Goal: Check status

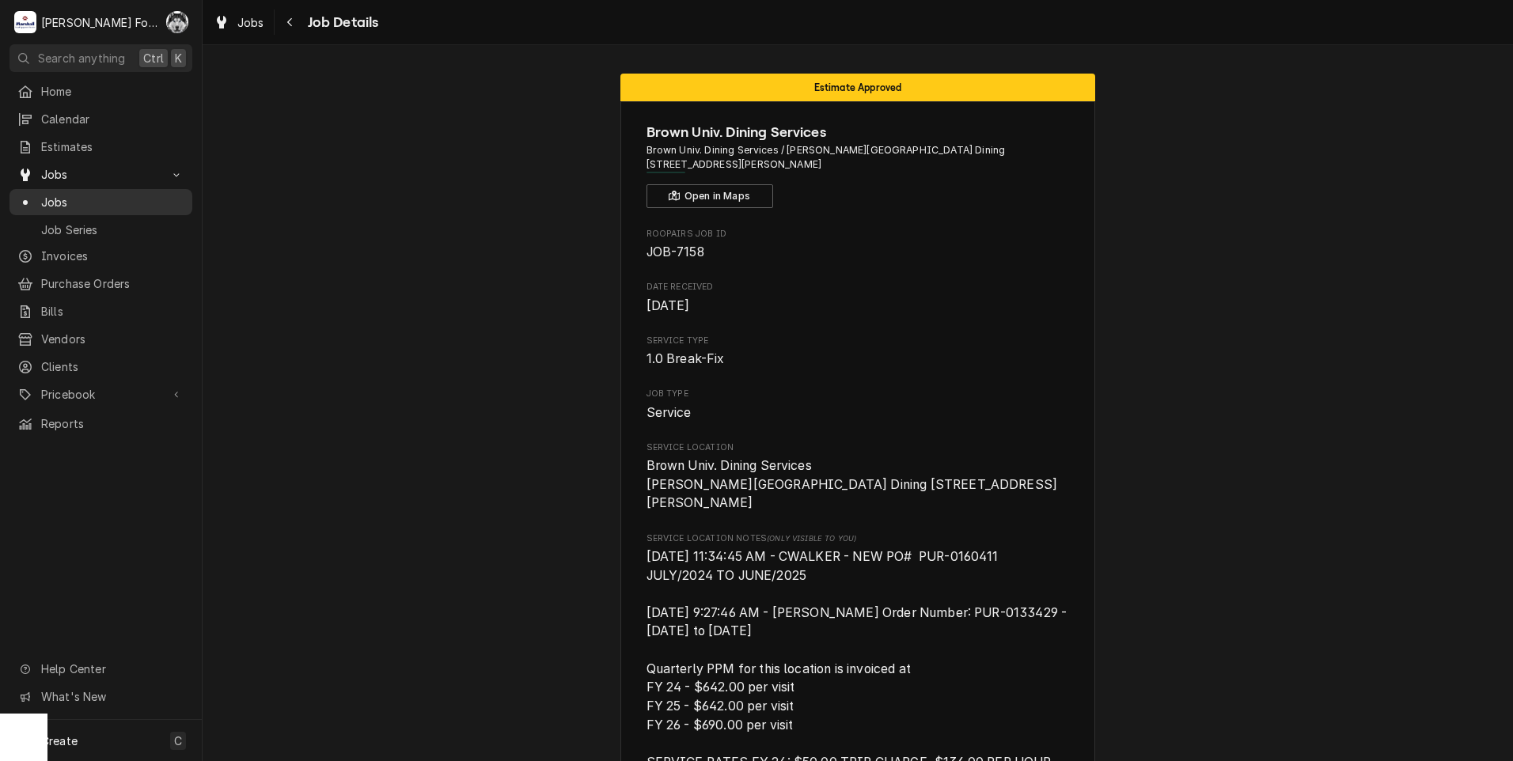
click at [52, 201] on span "Jobs" at bounding box center [112, 202] width 143 height 17
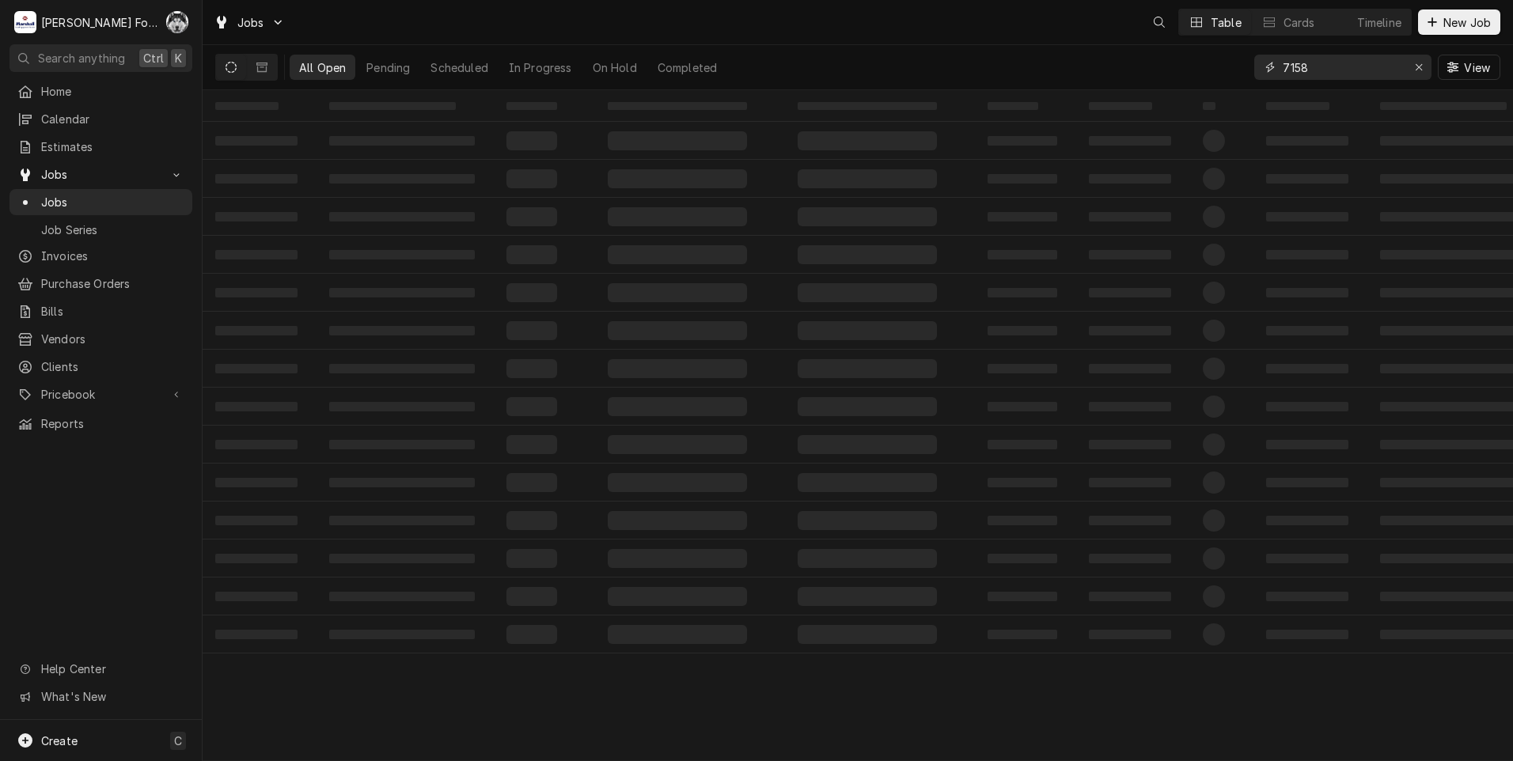
drag, startPoint x: 1320, startPoint y: 65, endPoint x: 1308, endPoint y: 69, distance: 13.3
click at [1308, 69] on input "7158" at bounding box center [1342, 67] width 119 height 25
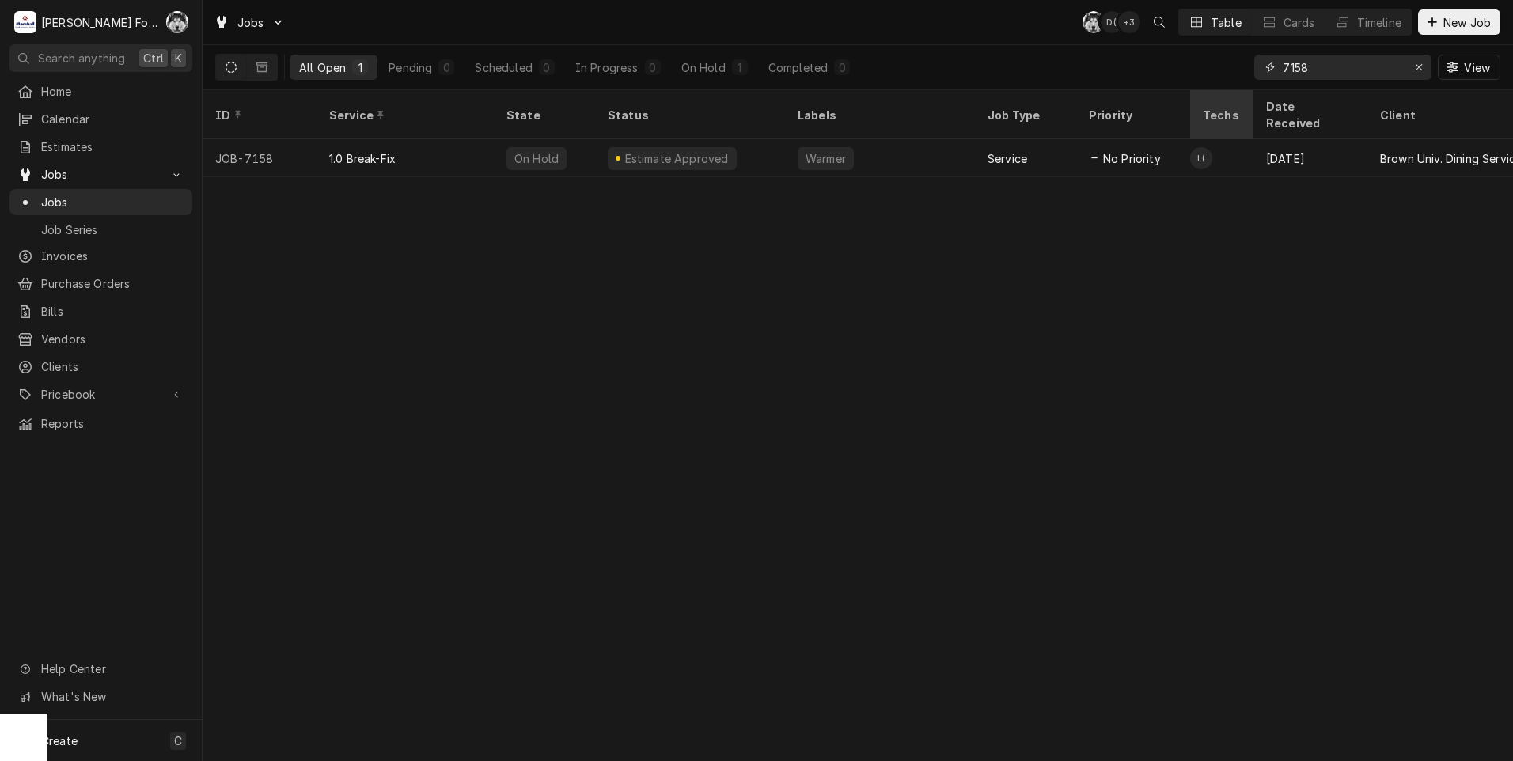
drag, startPoint x: 1312, startPoint y: 69, endPoint x: 1199, endPoint y: 94, distance: 116.0
click at [1220, 89] on div "All Open 1 Pending 0 Scheduled 0 In Progress 0 On Hold 1 Completed 0 7158 View" at bounding box center [858, 67] width 1311 height 45
type input "6898"
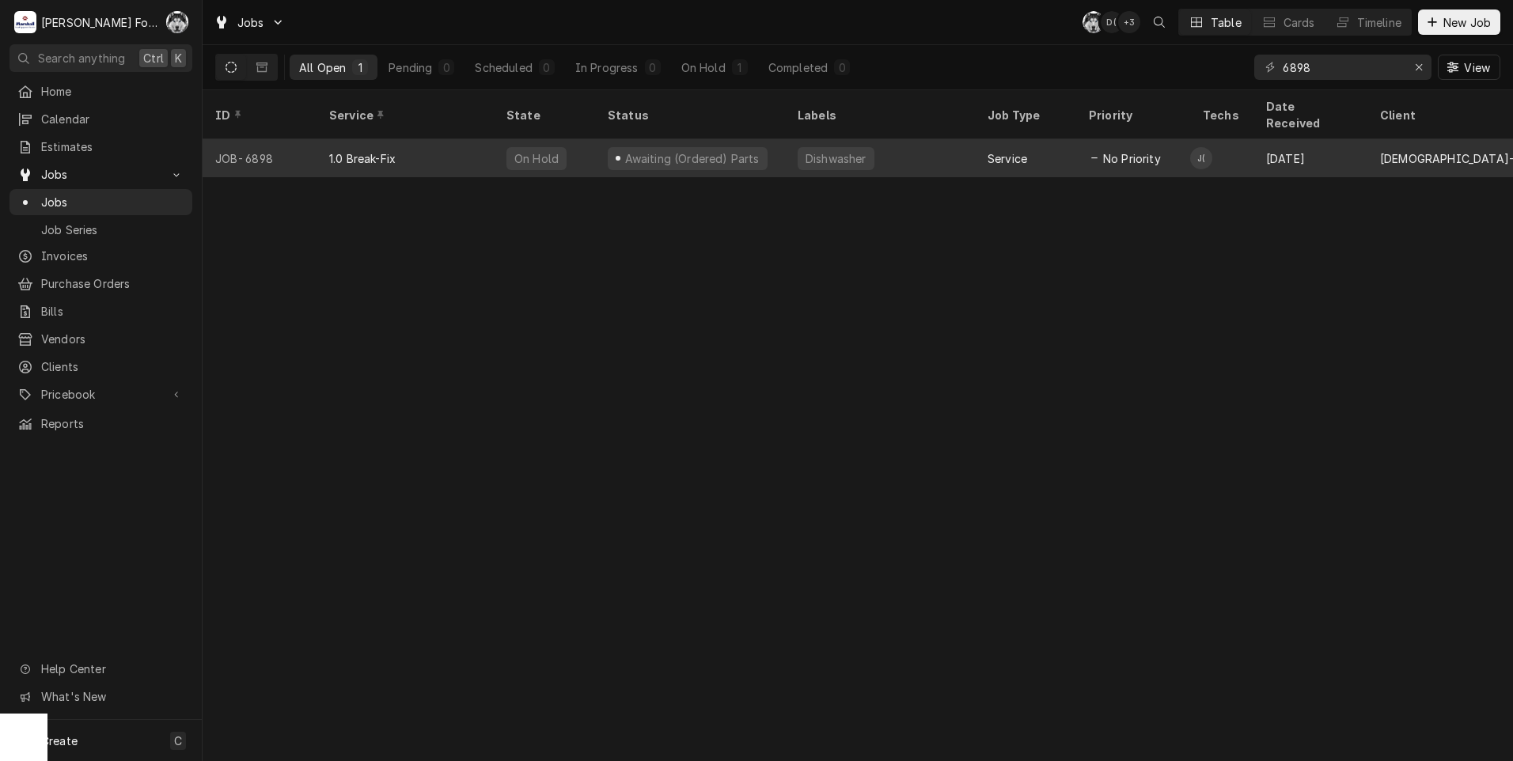
click at [677, 150] on div "Awaiting (Ordered) Parts" at bounding box center [692, 158] width 138 height 17
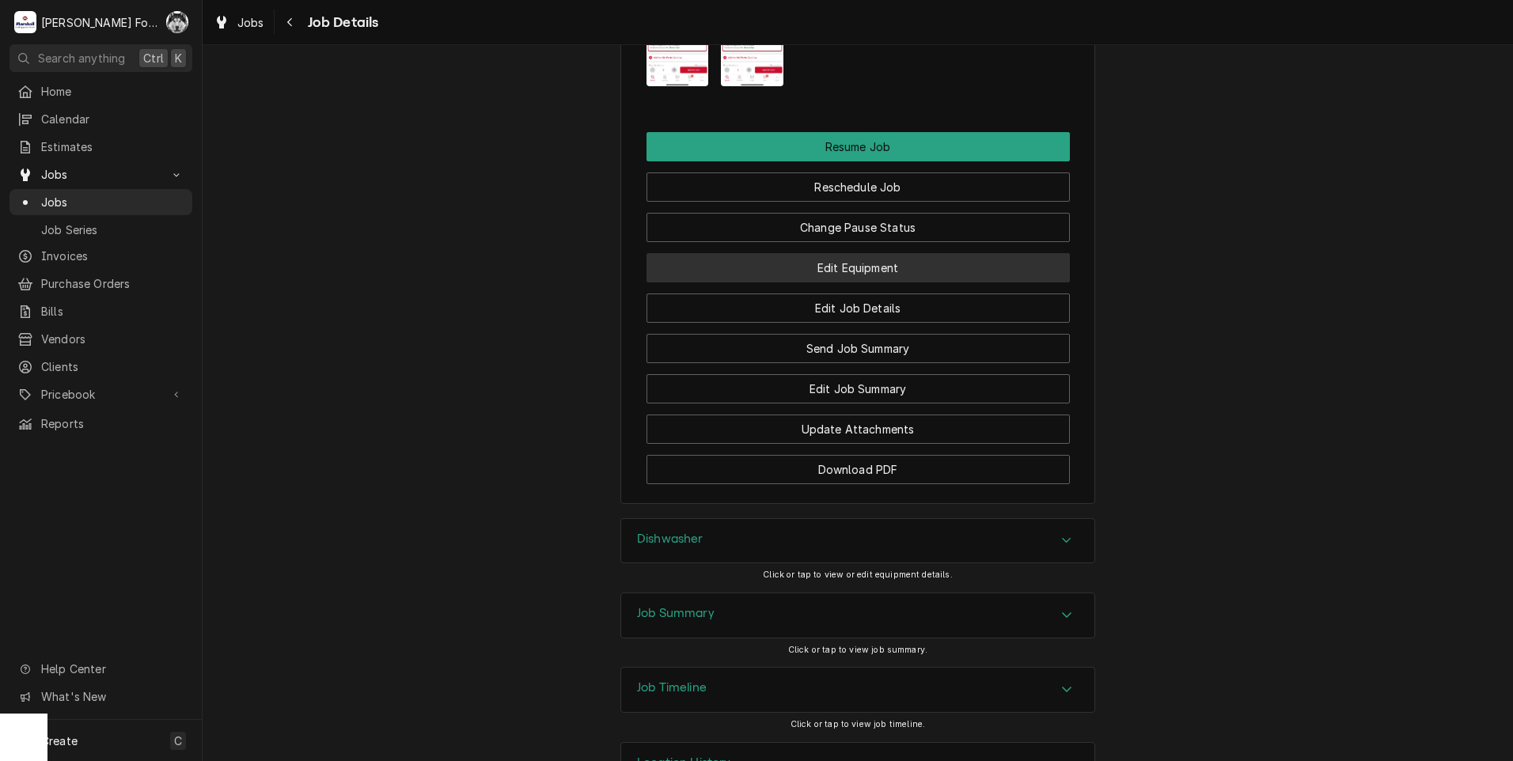
scroll to position [1909, 0]
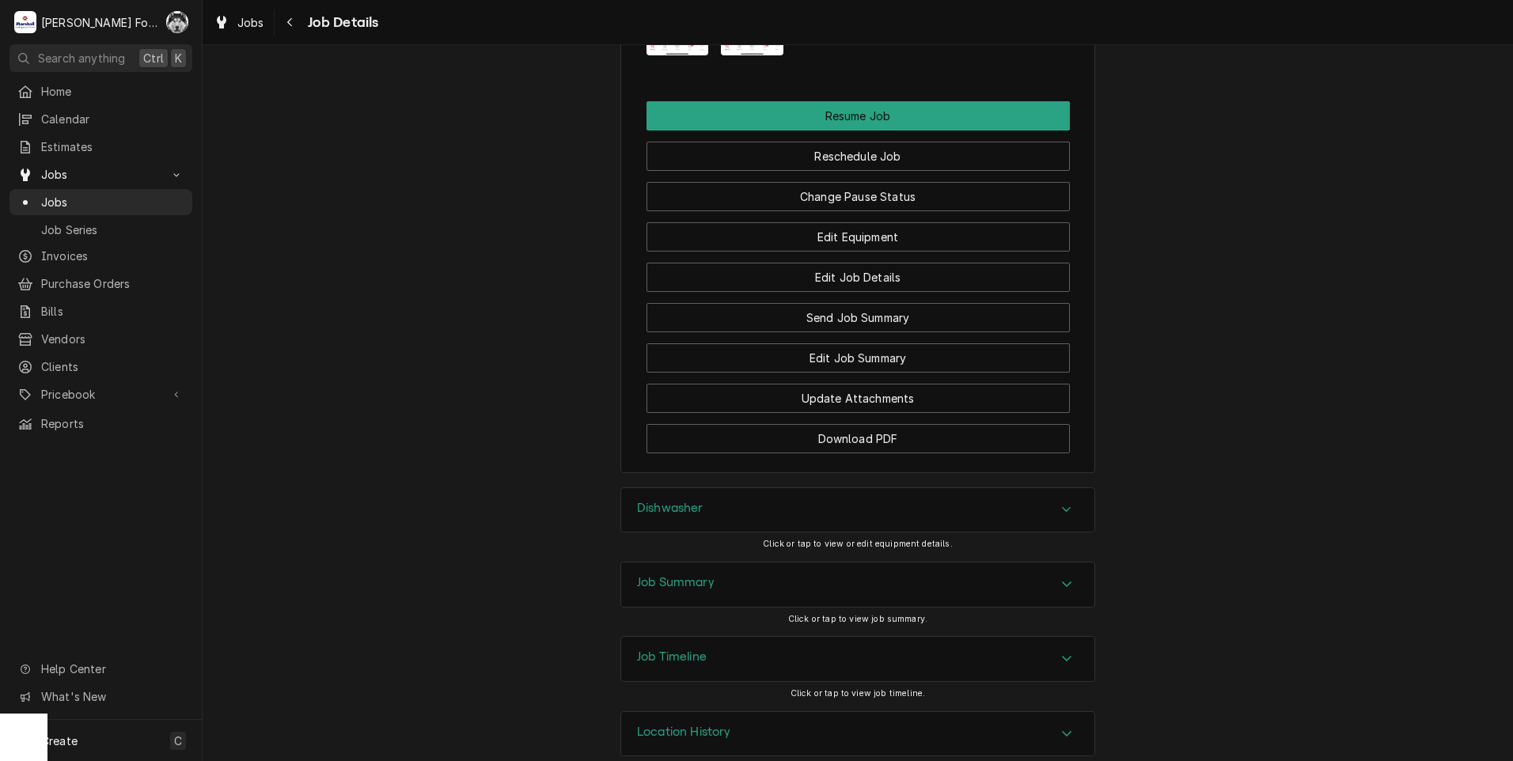
click at [759, 493] on div "Dishwasher" at bounding box center [857, 510] width 473 height 44
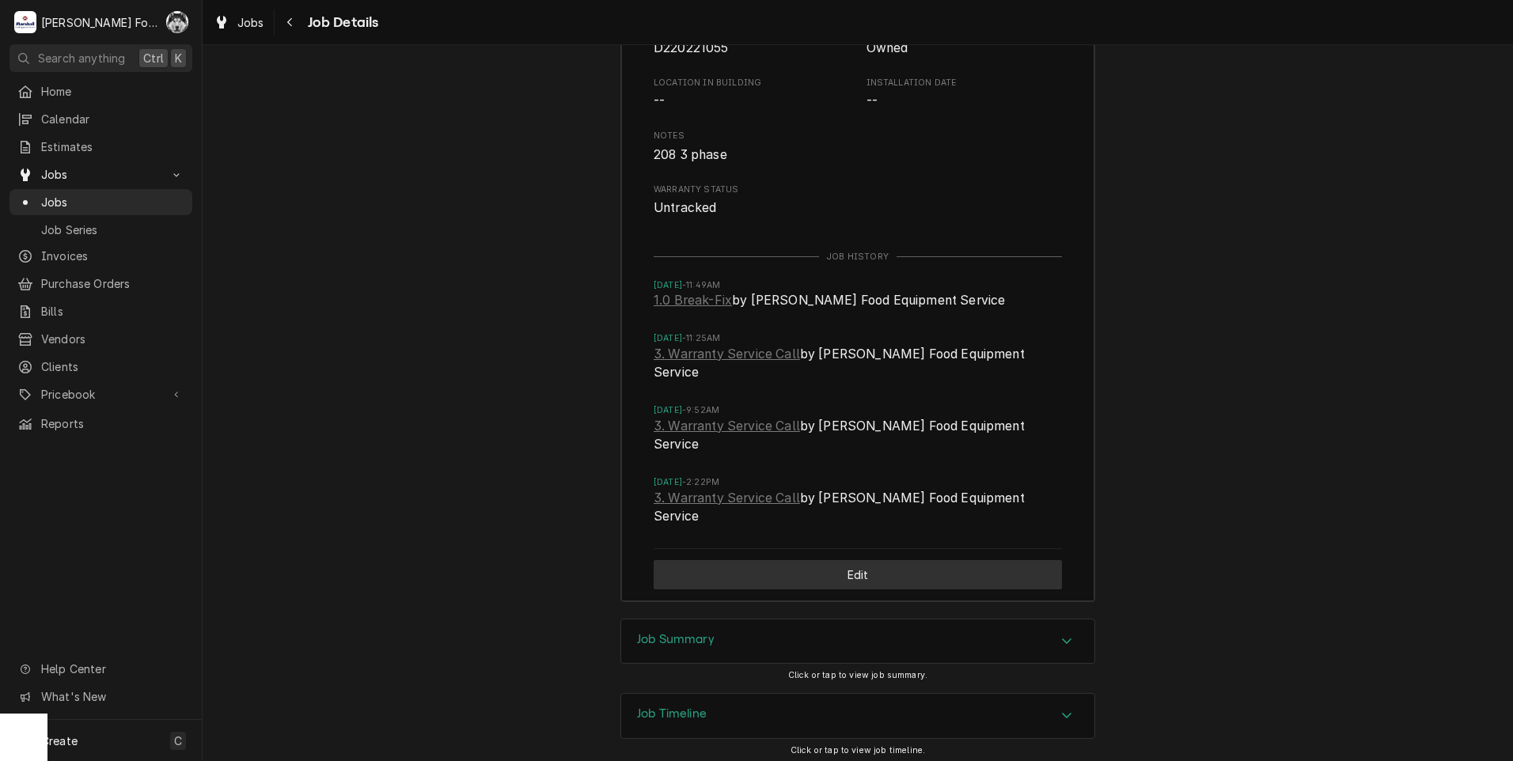
scroll to position [2543, 0]
click at [708, 628] on div "Awaiting (Ordered) Parts Chick-Fil-A 5 Chick-Fil-A / 700 William S Canning Blvd…" at bounding box center [858, 403] width 1311 height 716
click at [691, 632] on div "Job Summary" at bounding box center [676, 641] width 78 height 19
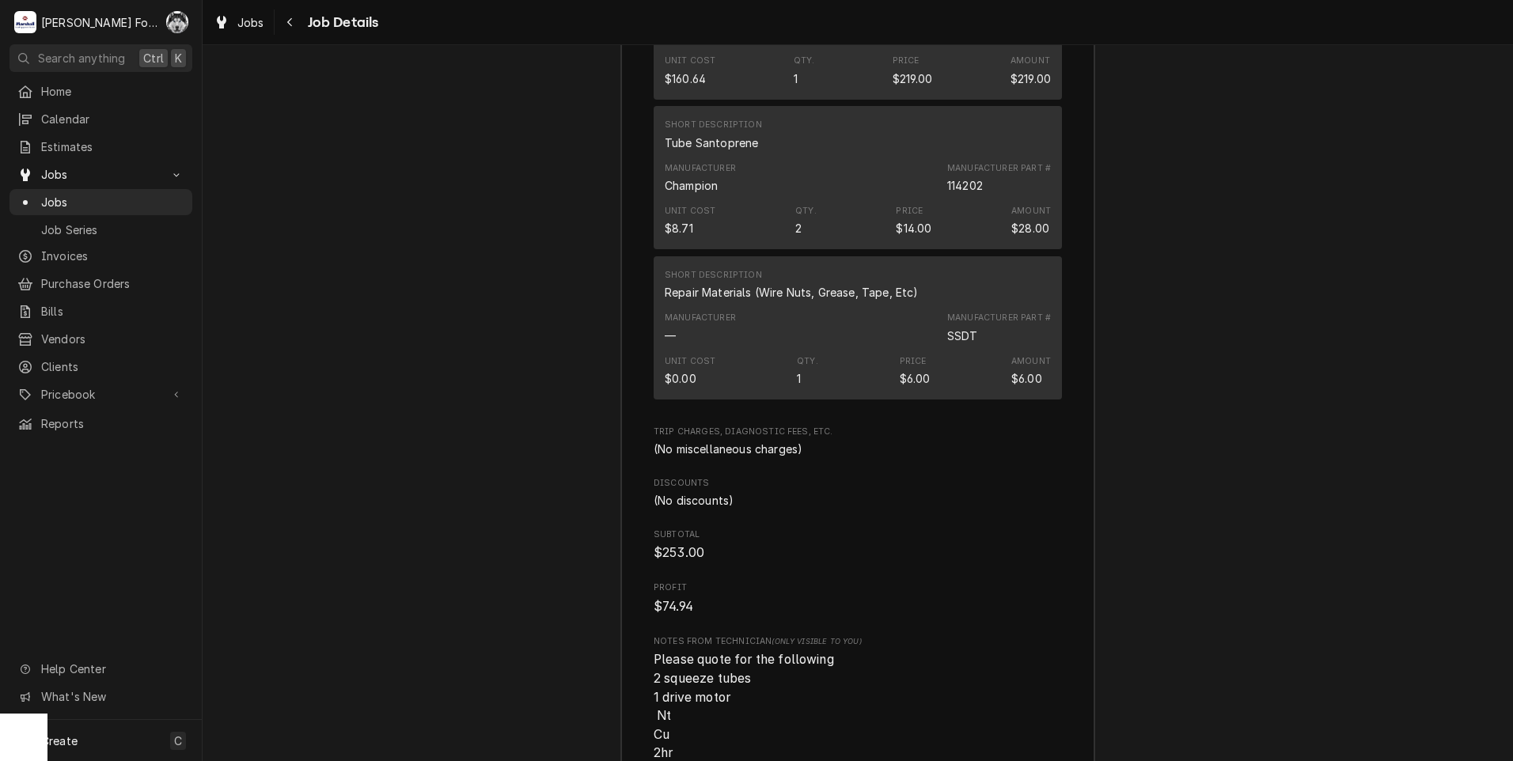
scroll to position [3810, 0]
